Goal: Information Seeking & Learning: Learn about a topic

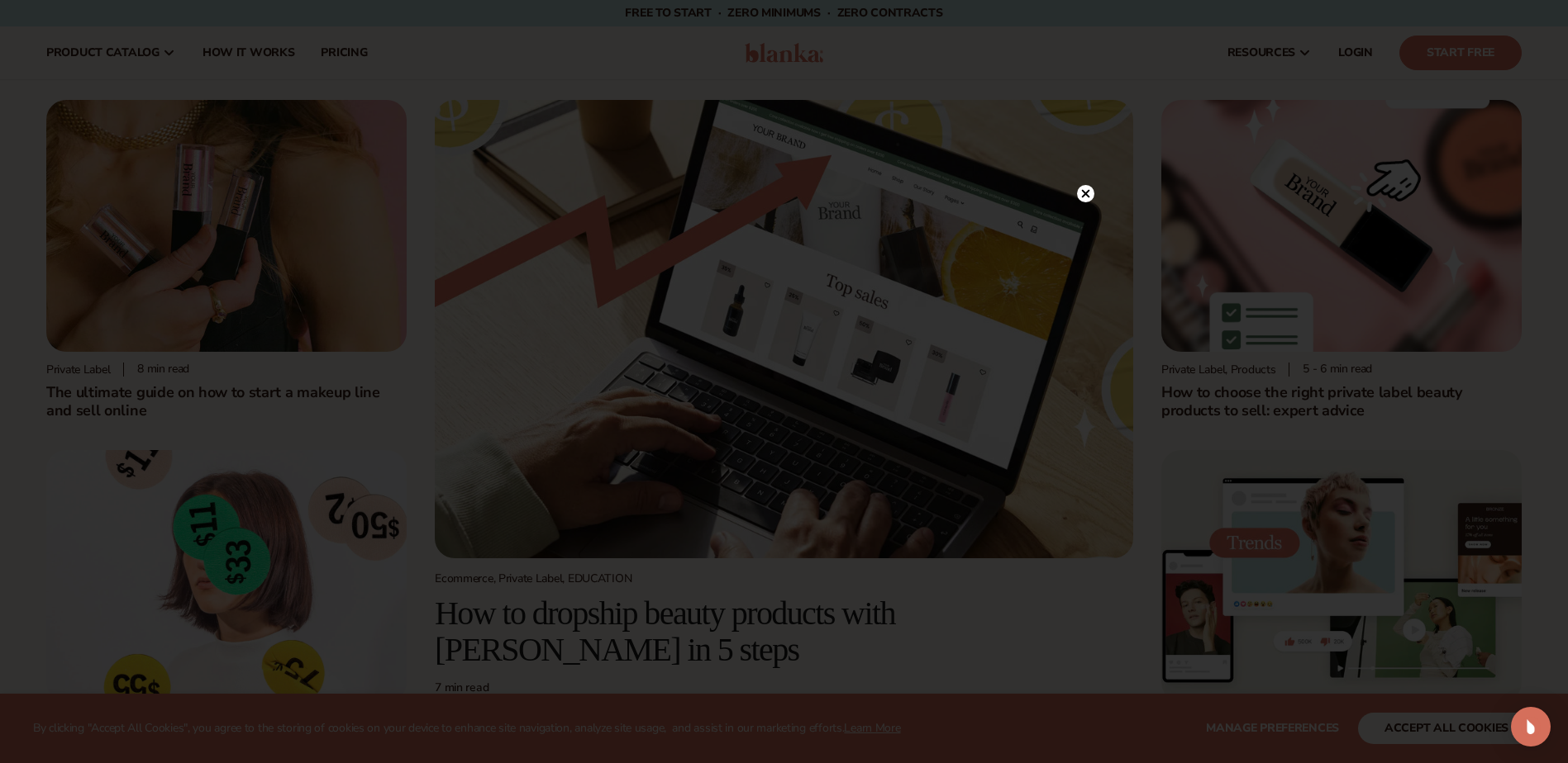
click at [1088, 192] on icon at bounding box center [1084, 193] width 8 height 8
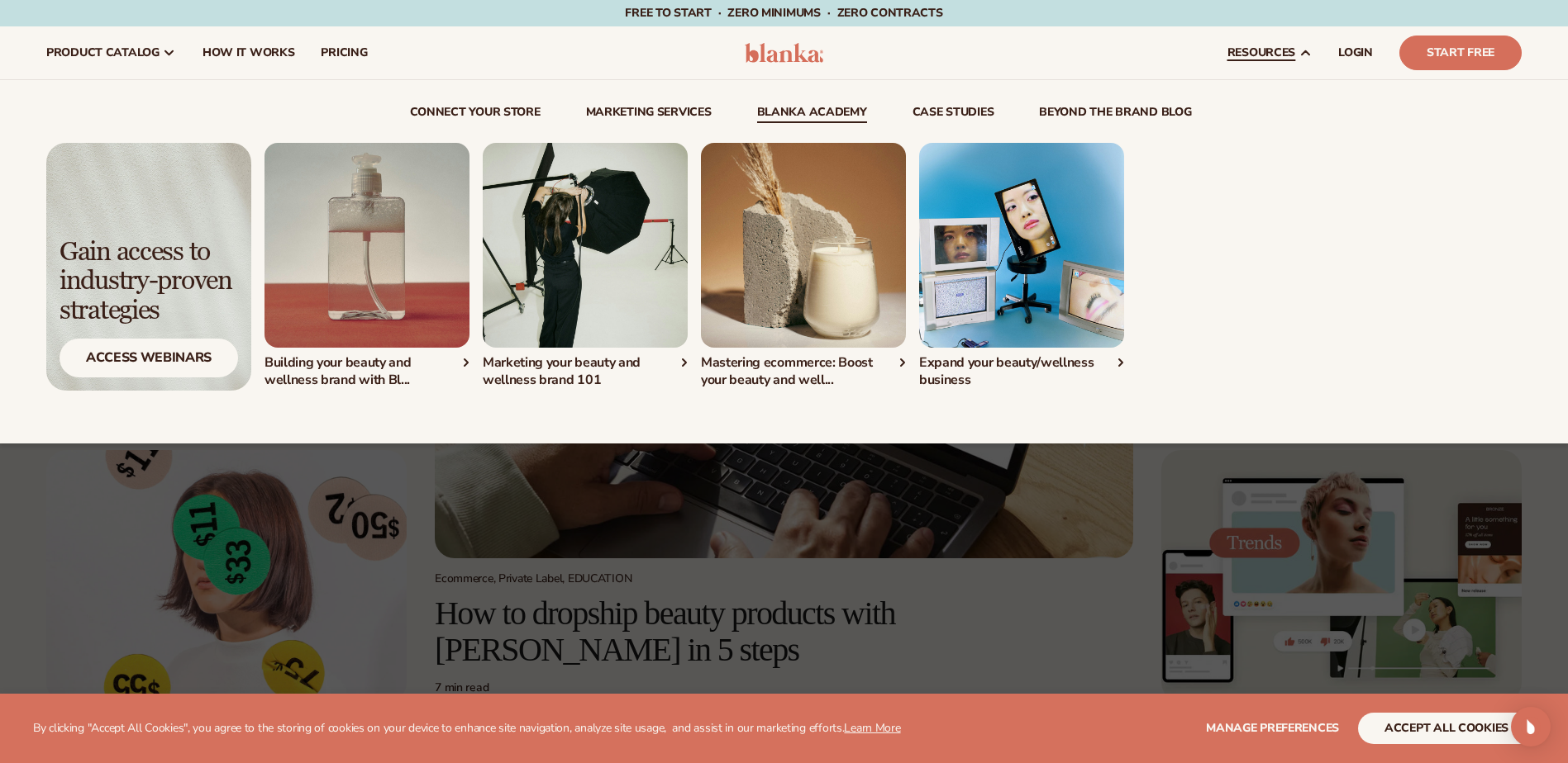
click at [587, 329] on img "2 / 4" at bounding box center [585, 245] width 205 height 205
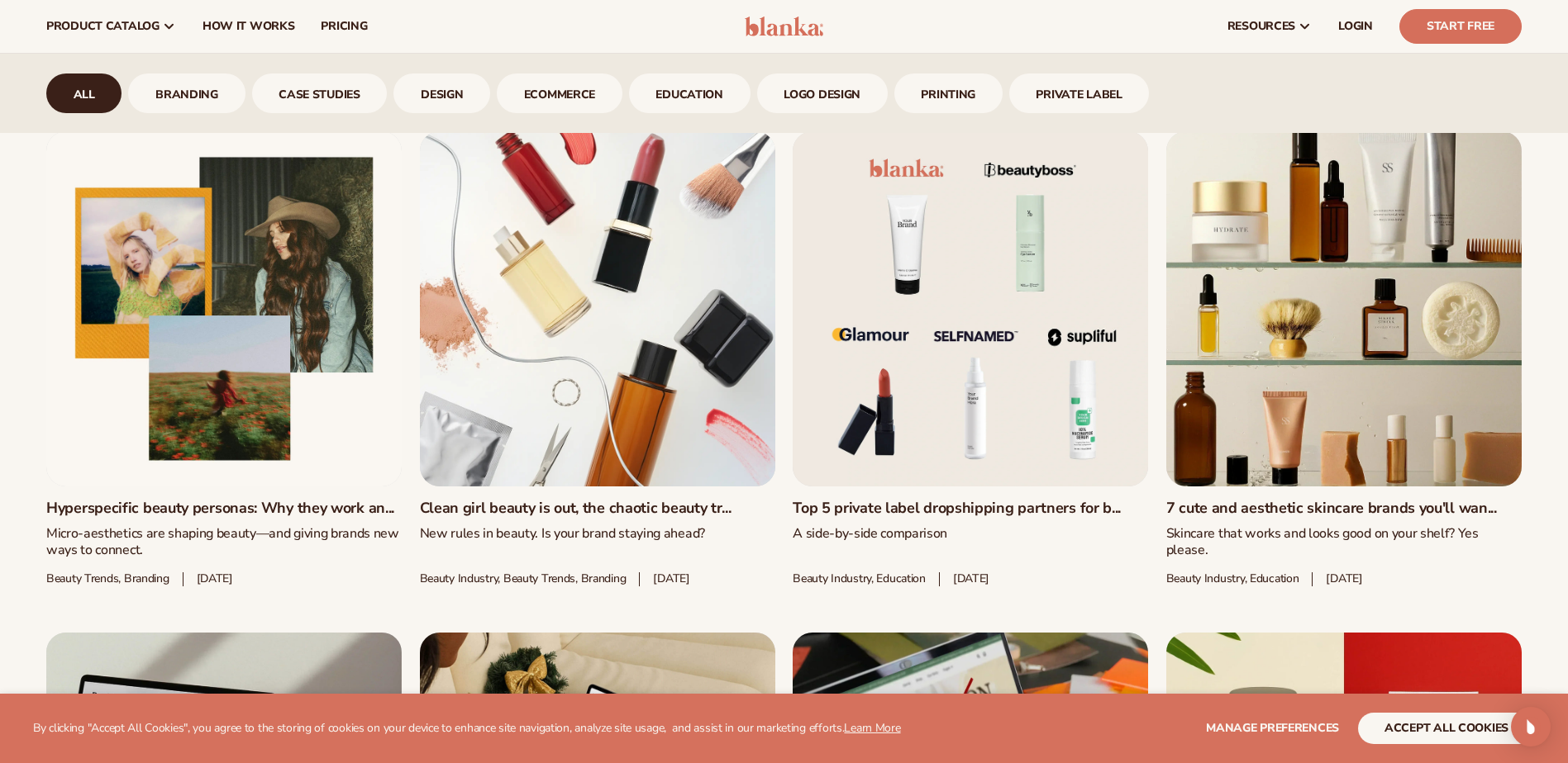
scroll to position [1404, 0]
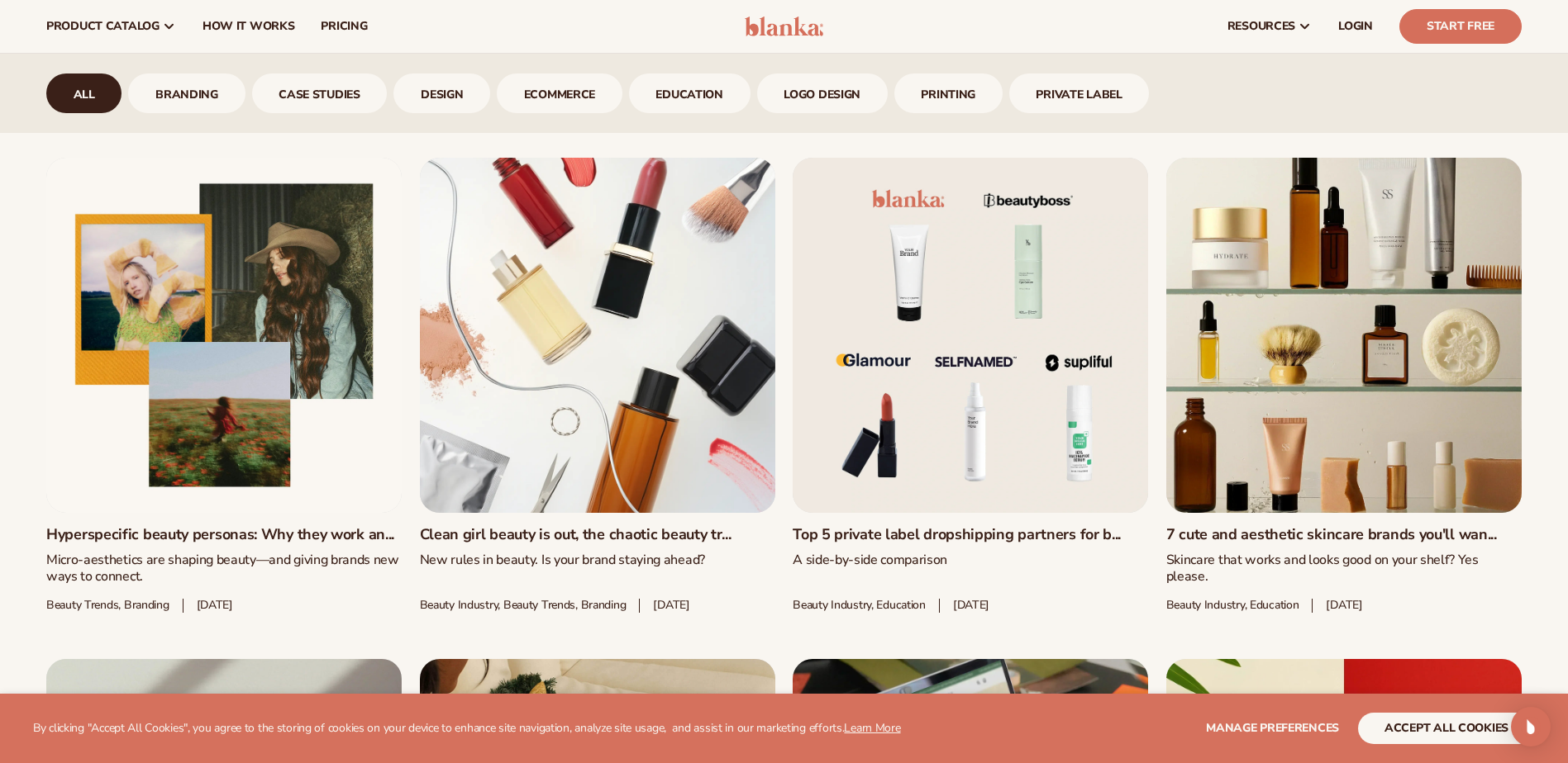
click at [562, 530] on link "Clean girl beauty is out, the chaotic beauty tr..." at bounding box center [598, 535] width 356 height 18
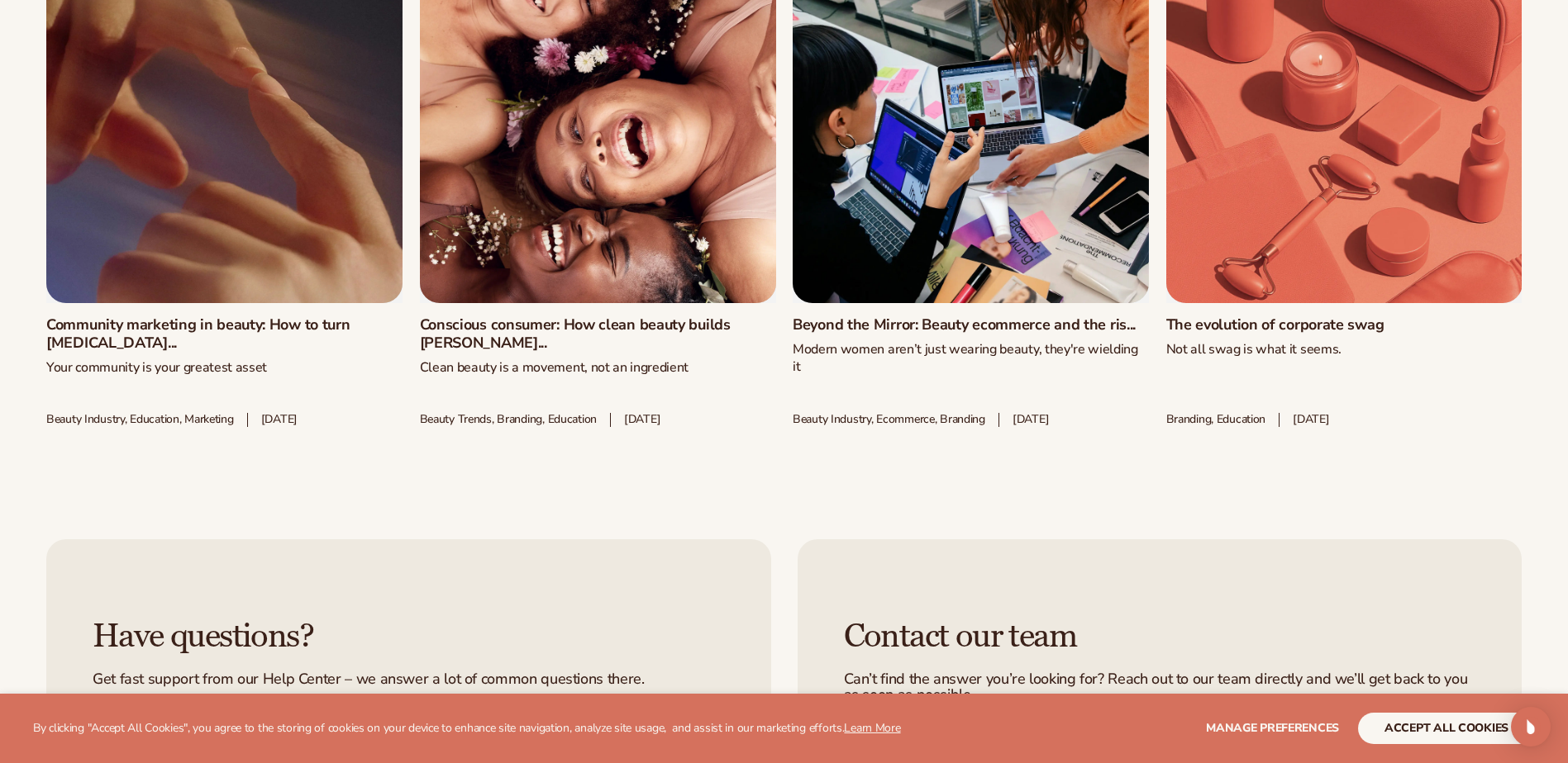
scroll to position [7601, 0]
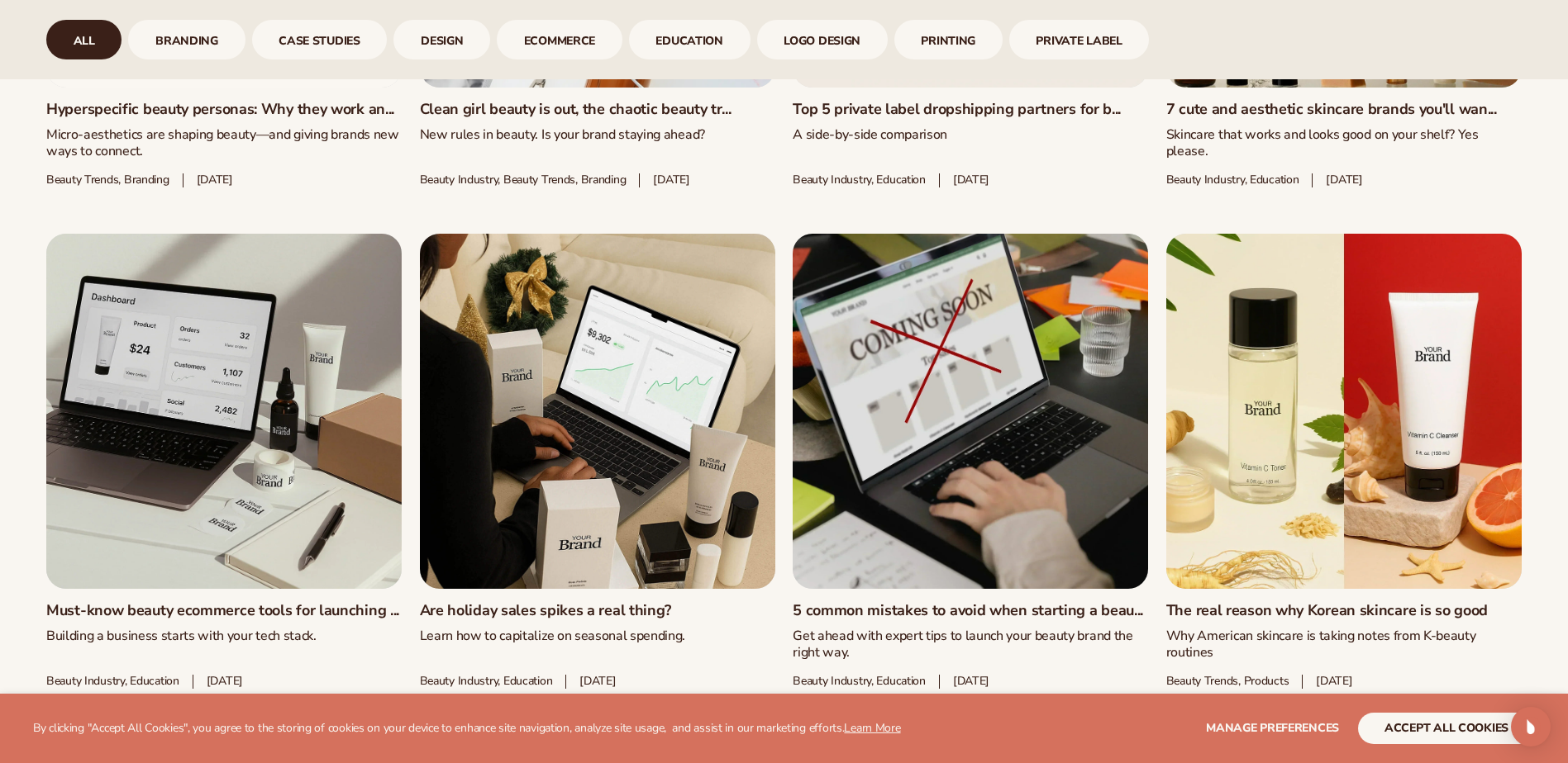
scroll to position [1900, 0]
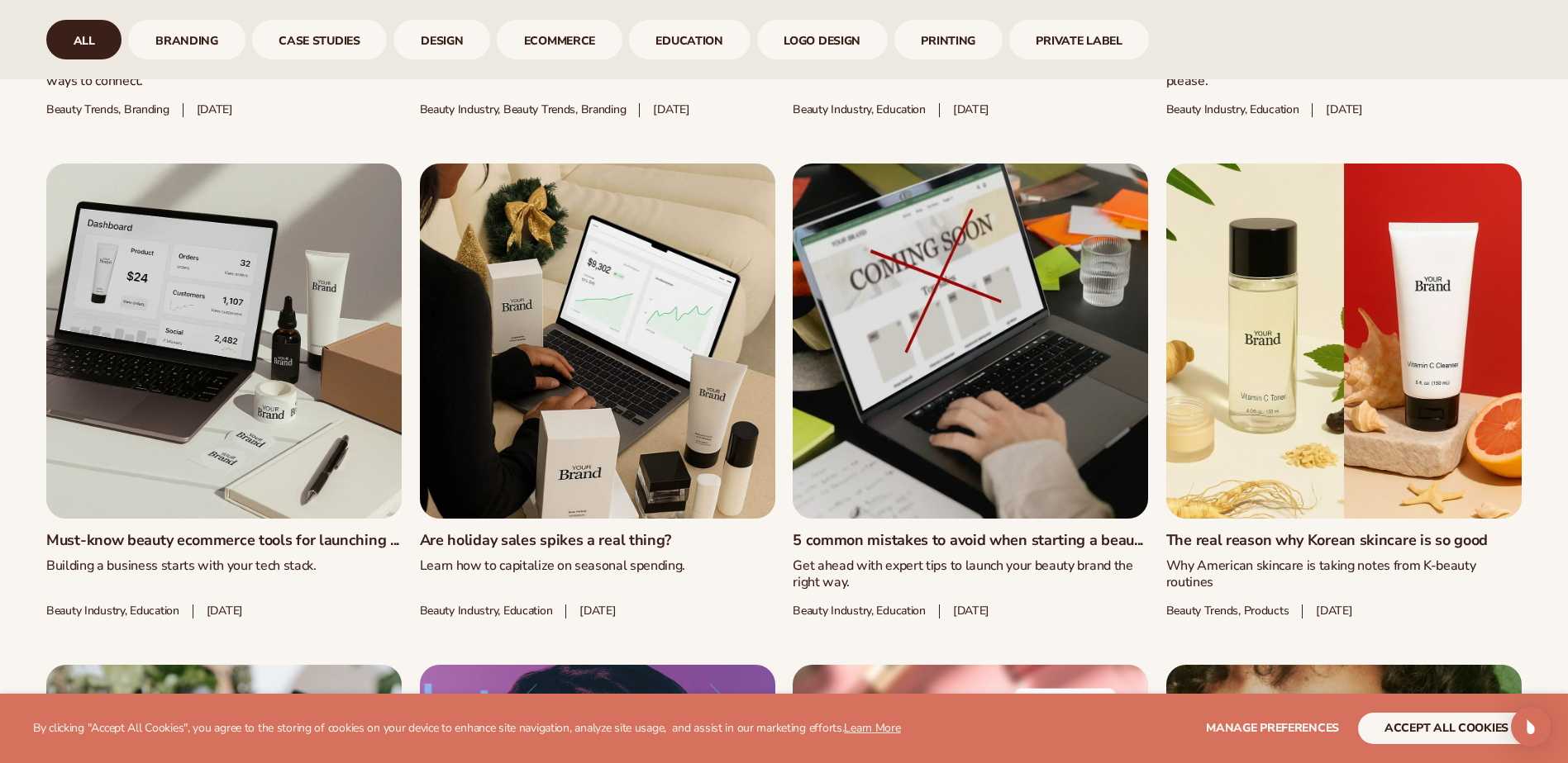
click at [245, 532] on link "Must-know beauty ecommerce tools for launching ..." at bounding box center [224, 541] width 356 height 18
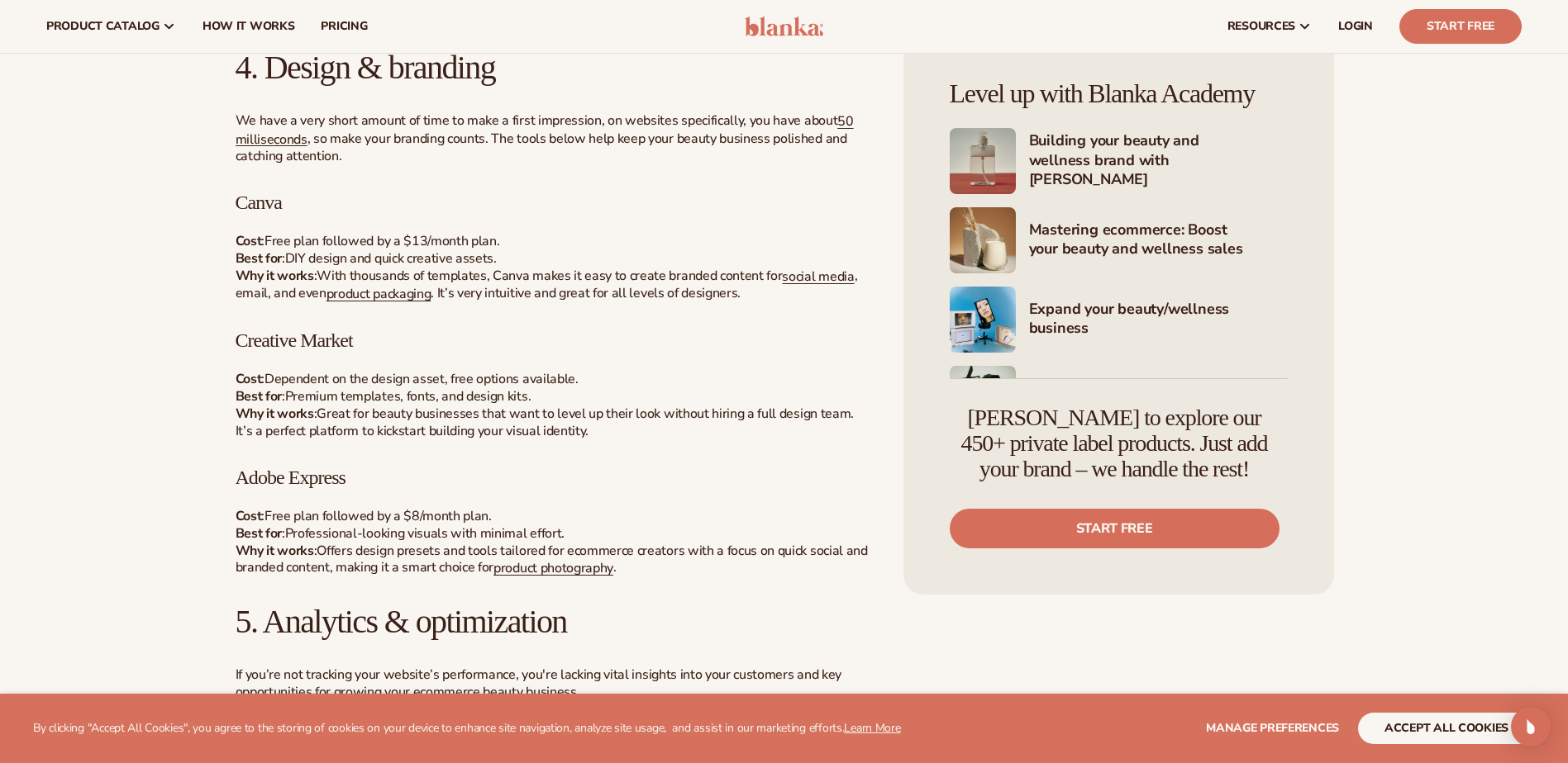
scroll to position [3056, 0]
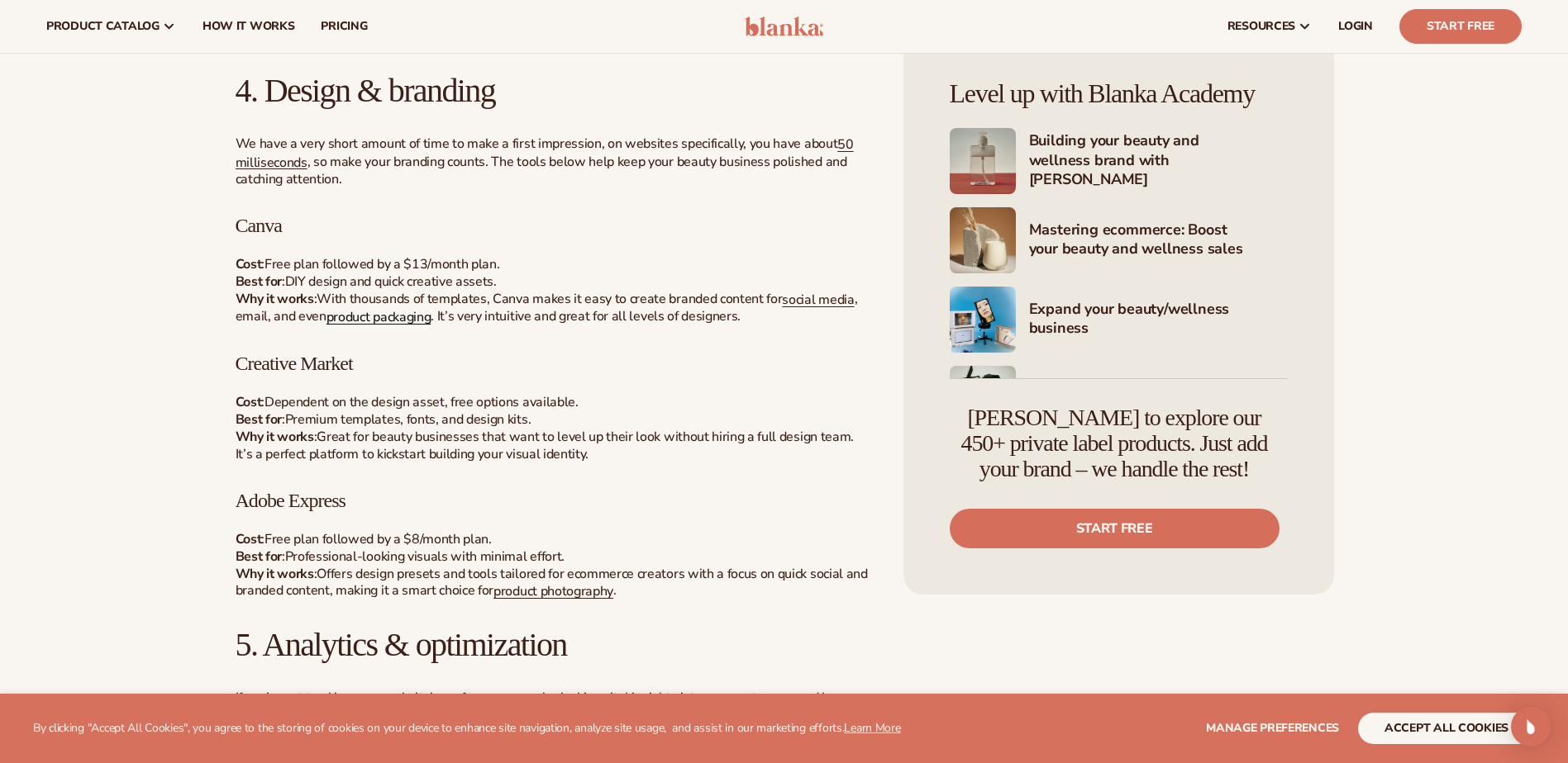
click at [411, 320] on link "product packaging" at bounding box center [378, 317] width 105 height 18
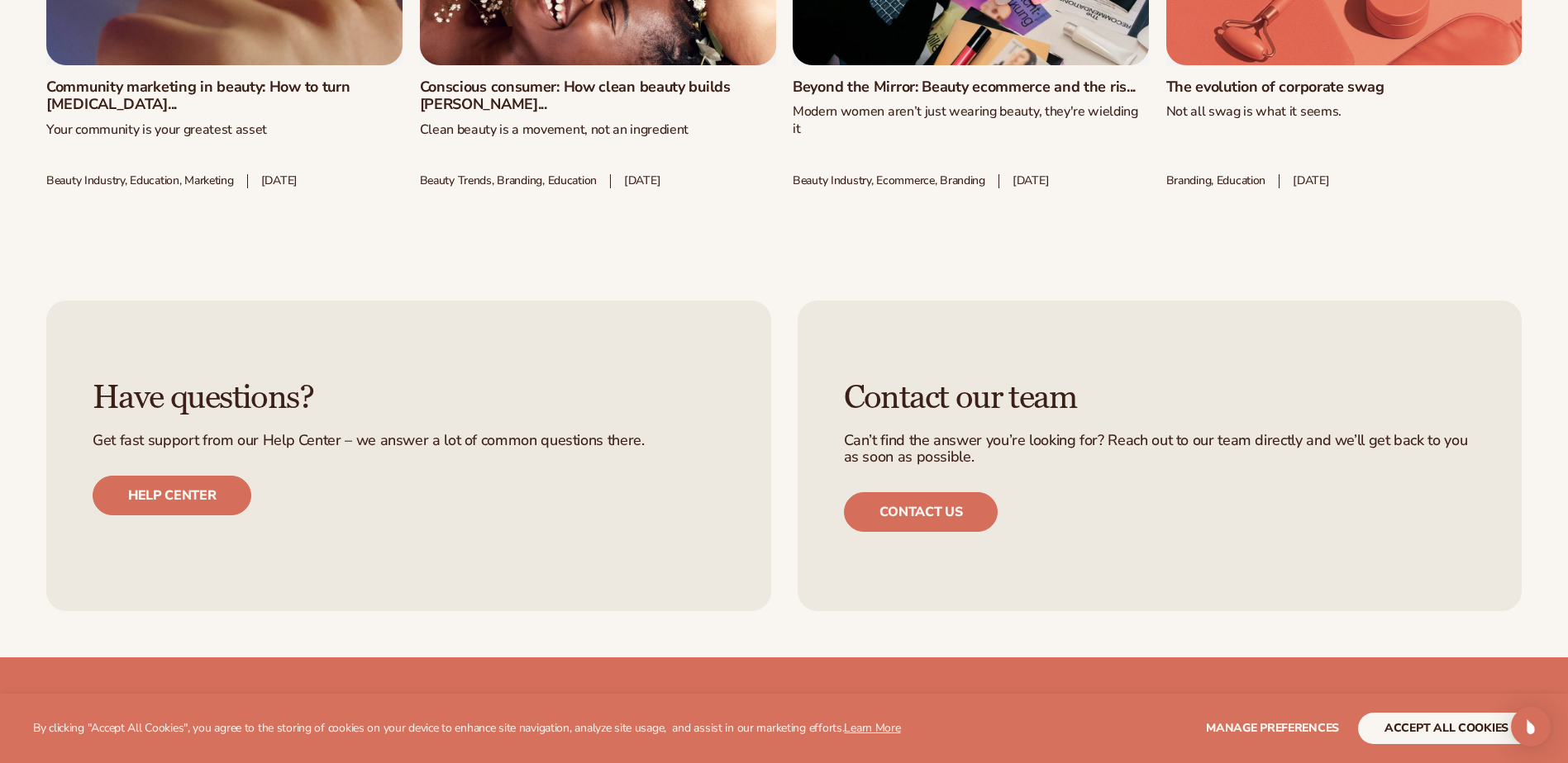
scroll to position [3965, 0]
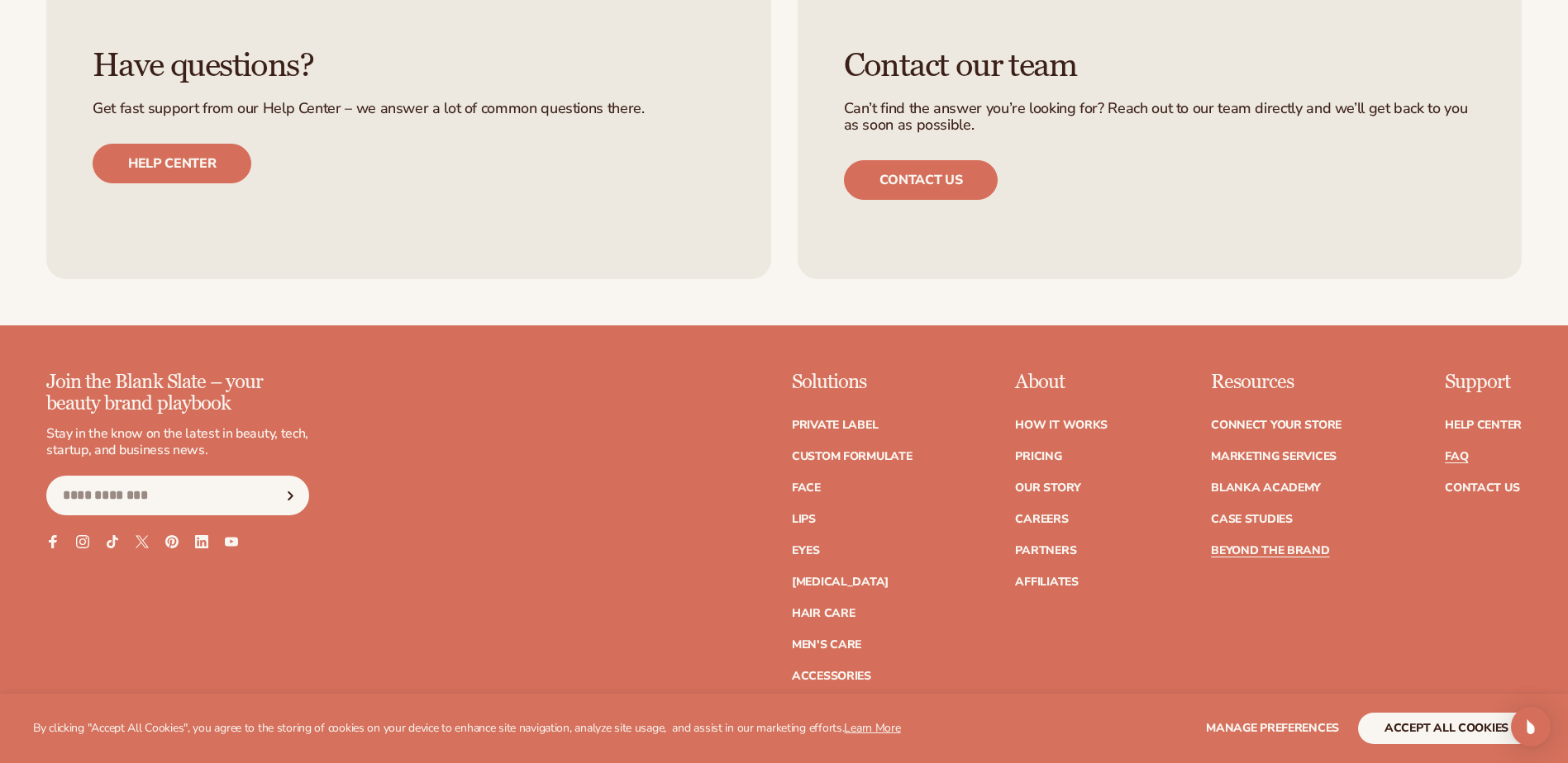
click at [1460, 451] on link "FAQ" at bounding box center [1456, 457] width 23 height 12
